Goal: Task Accomplishment & Management: Manage account settings

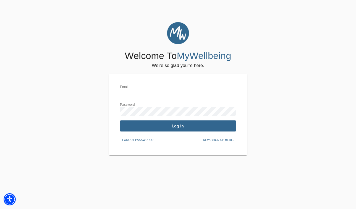
type input "[EMAIL_ADDRESS][DOMAIN_NAME]"
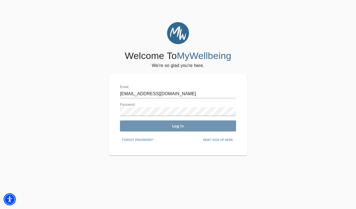
click at [158, 124] on span "Log In" at bounding box center [178, 125] width 112 height 5
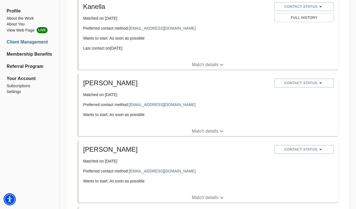
scroll to position [217, 0]
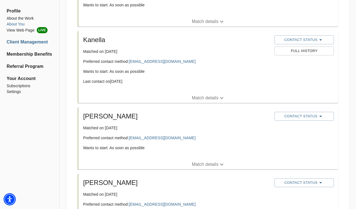
click at [22, 24] on li "About You" at bounding box center [30, 24] width 46 height 6
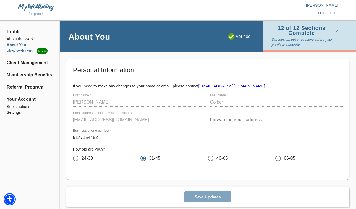
click at [25, 51] on li "View Web Page LIVE" at bounding box center [30, 51] width 46 height 6
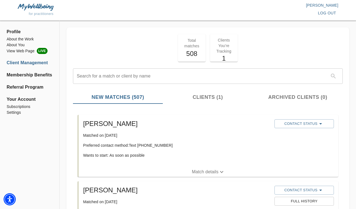
click at [30, 61] on li "Client Management" at bounding box center [30, 62] width 46 height 7
click at [15, 51] on li "View Web Page LIVE" at bounding box center [30, 51] width 46 height 6
